Goal: Check status: Check status

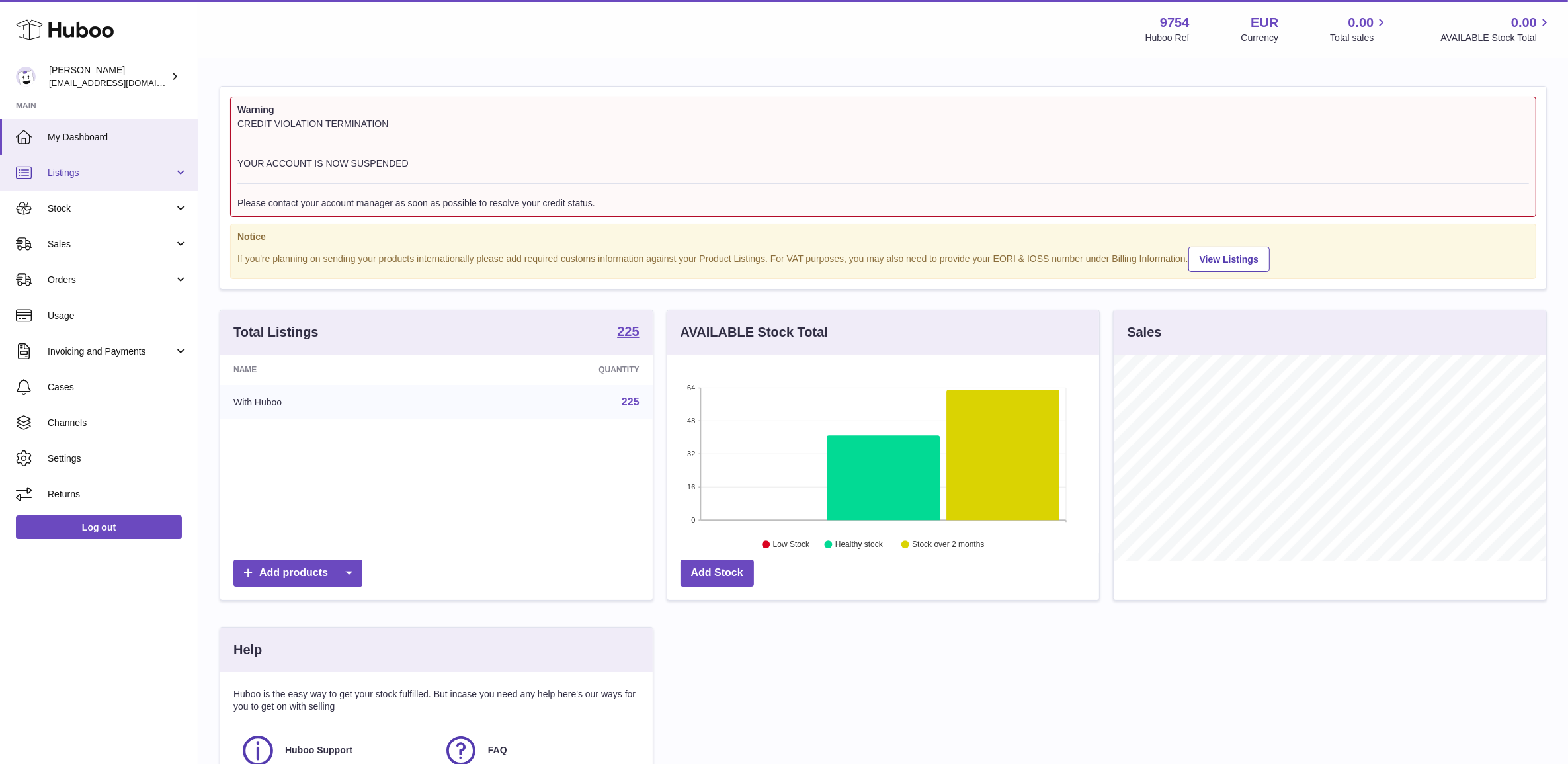
scroll to position [206, 431]
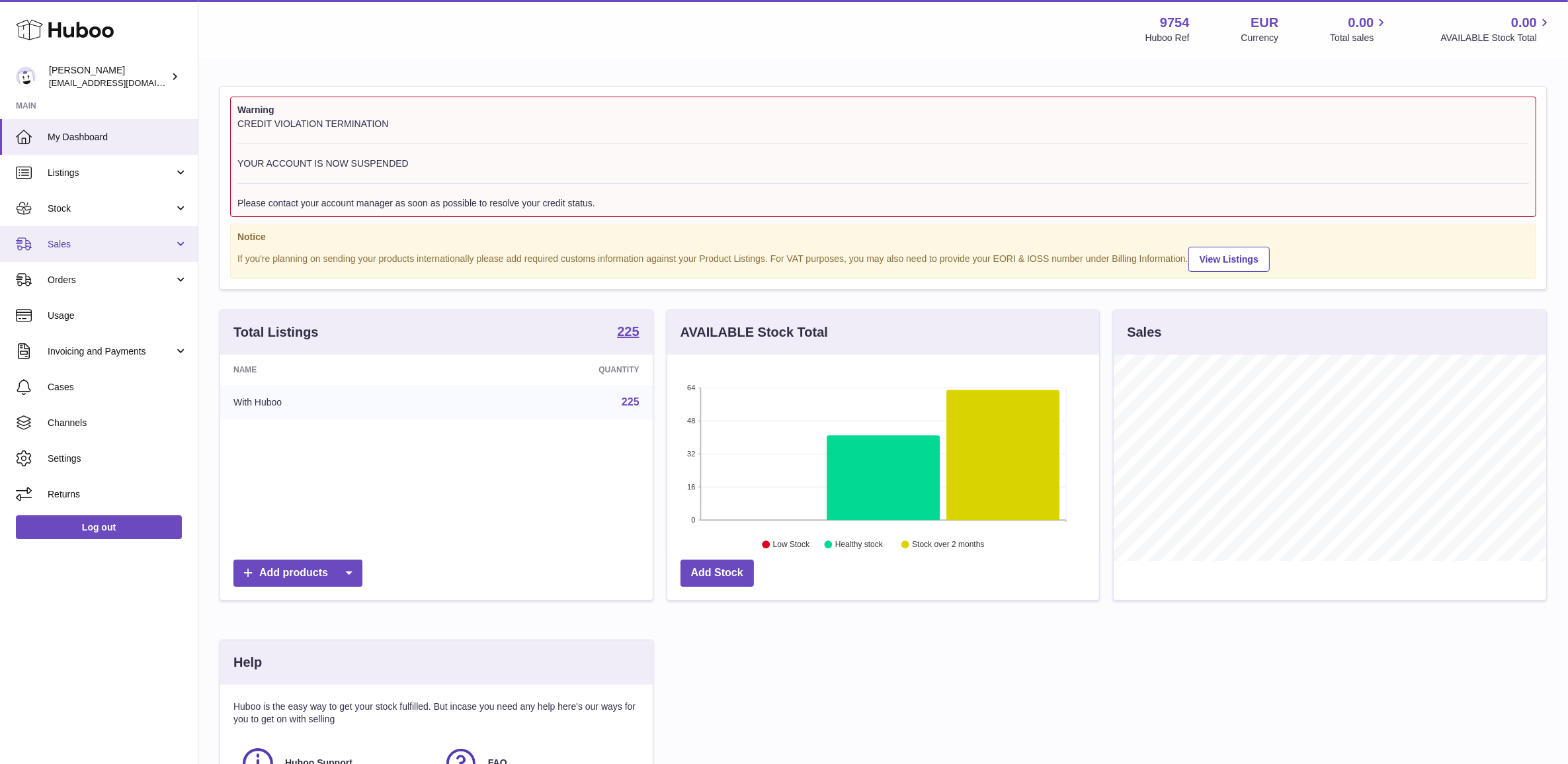
click at [107, 247] on span "Sales" at bounding box center [111, 244] width 126 height 12
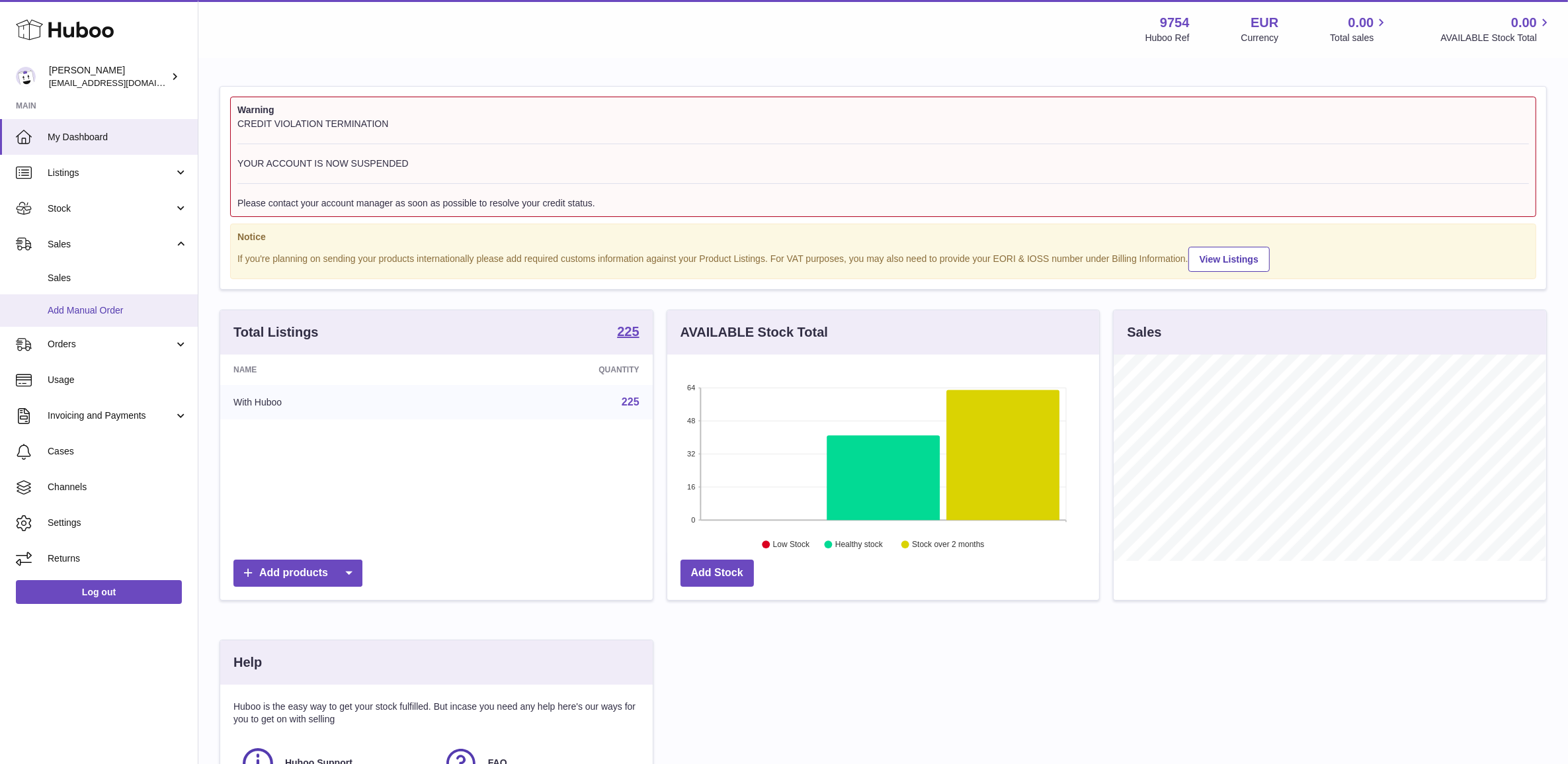
click at [122, 295] on link "Add Manual Order" at bounding box center [98, 310] width 198 height 32
click at [136, 283] on span "Sales" at bounding box center [118, 278] width 140 height 12
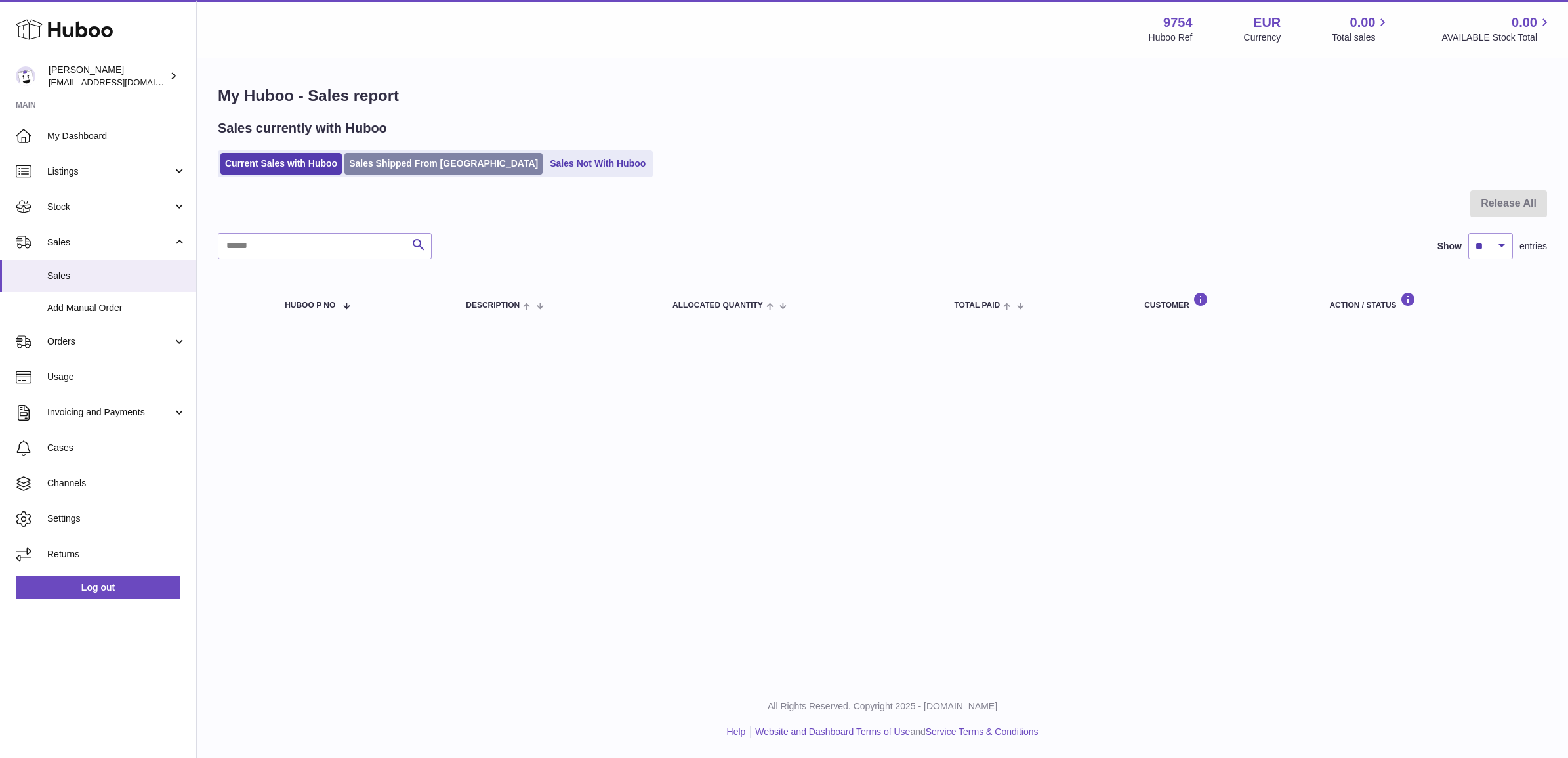
click at [355, 165] on link "Sales Shipped From [GEOGRAPHIC_DATA]" at bounding box center [443, 164] width 198 height 22
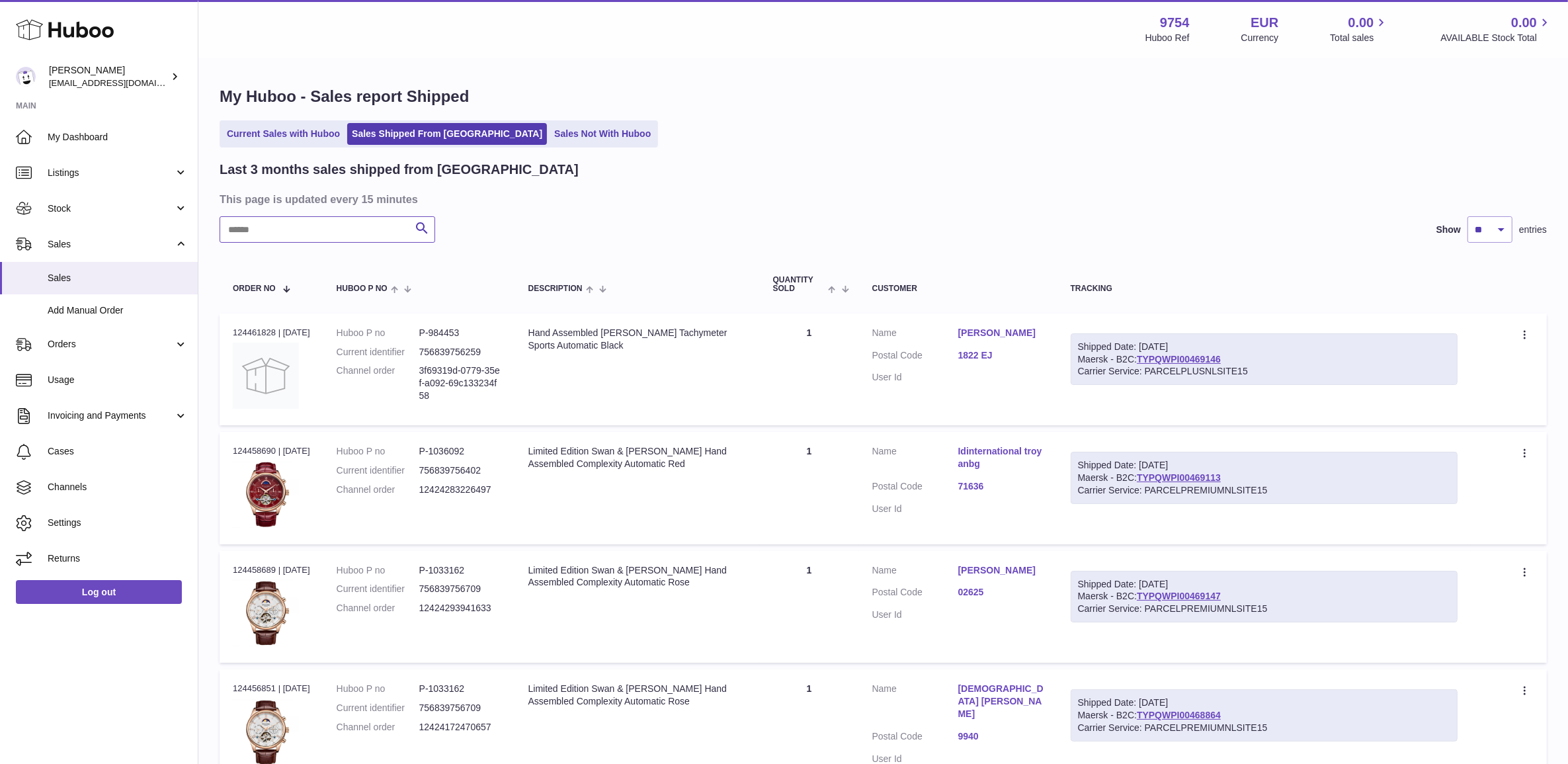
click at [349, 222] on input "text" at bounding box center [327, 229] width 215 height 26
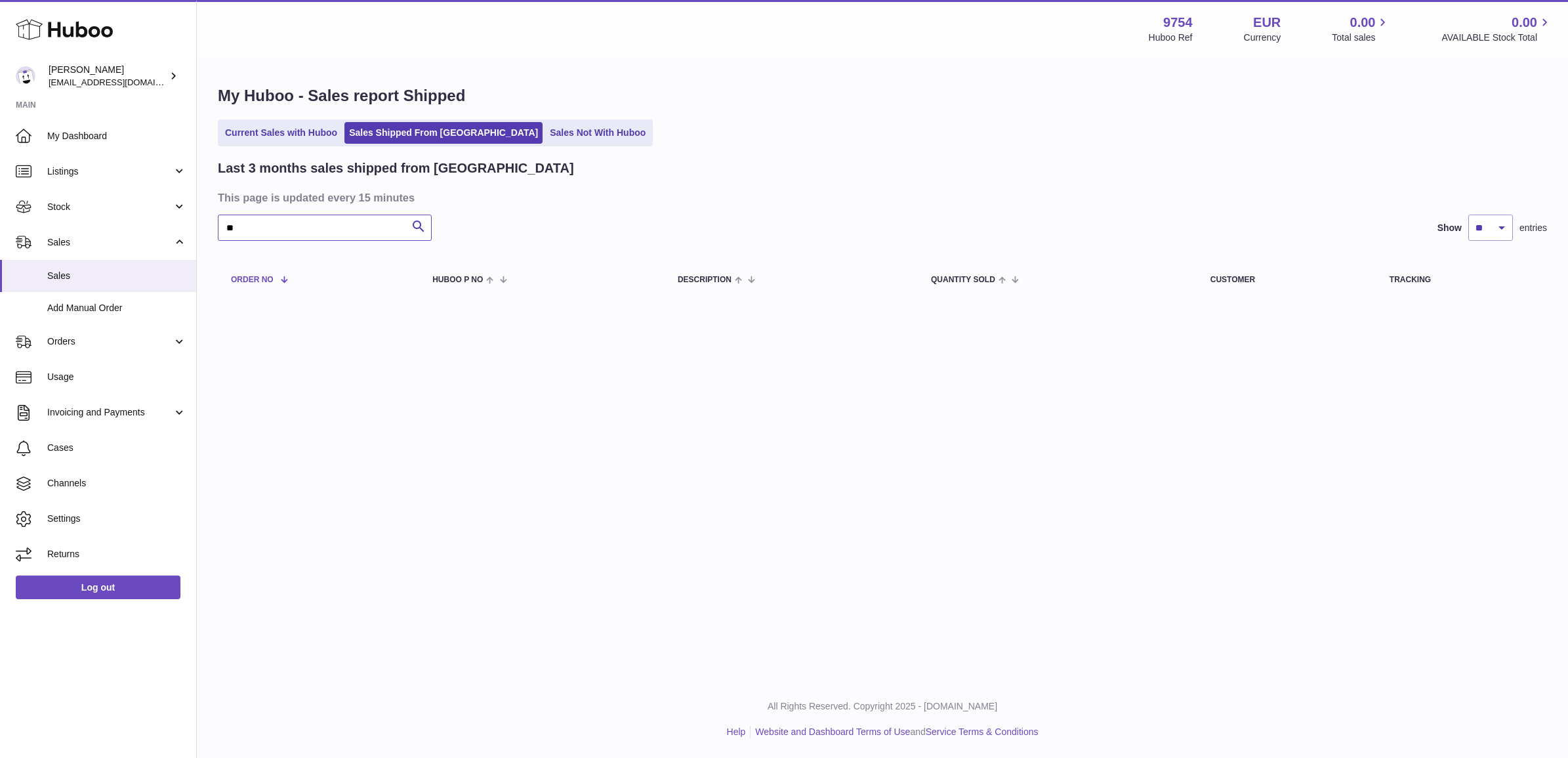
type input "*"
drag, startPoint x: 349, startPoint y: 228, endPoint x: 66, endPoint y: 247, distance: 283.6
click at [66, 247] on div "Huboo [PERSON_NAME] [EMAIL_ADDRESS][DOMAIN_NAME] Main My Dashboard Listings Not…" at bounding box center [784, 379] width 1568 height 758
type input "********"
